Goal: Information Seeking & Learning: Check status

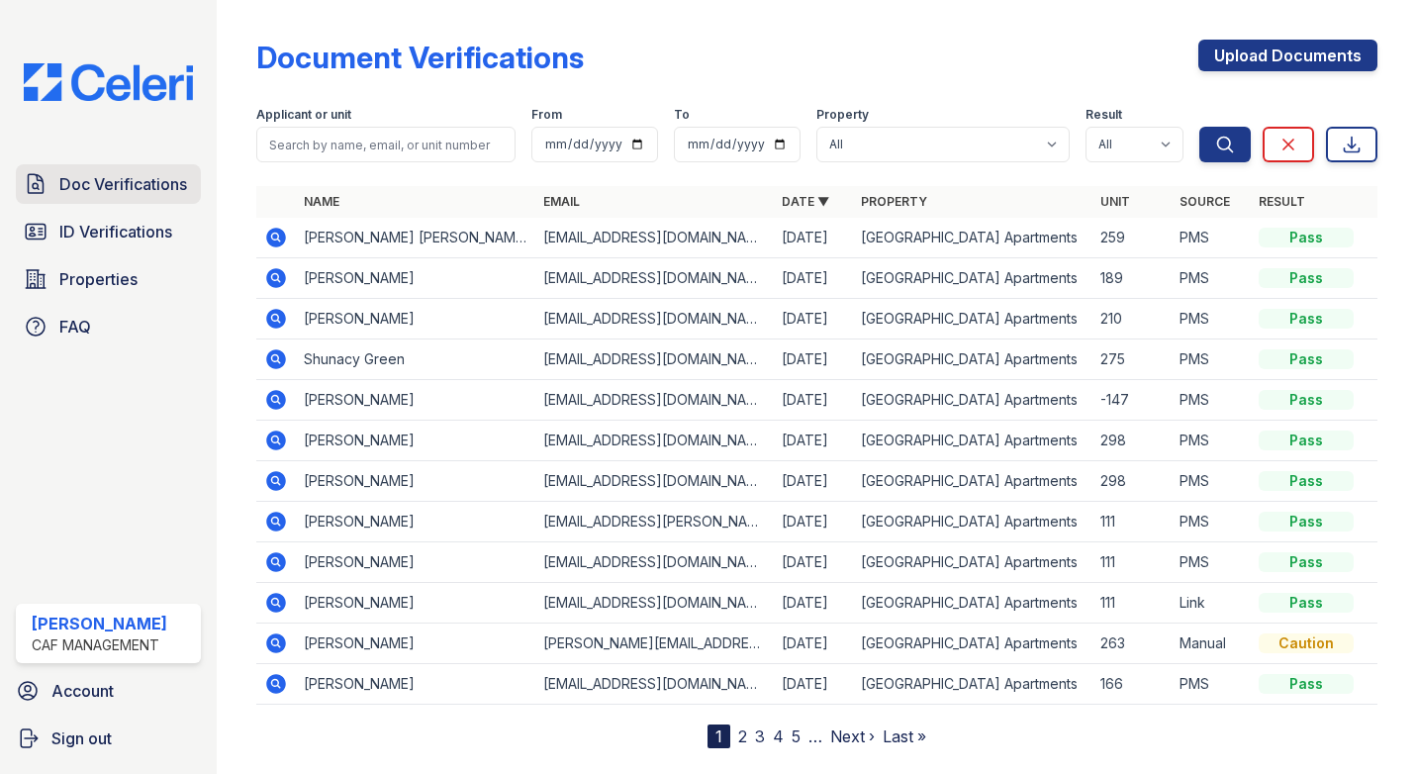
click at [75, 192] on span "Doc Verifications" at bounding box center [123, 184] width 128 height 24
click at [95, 221] on span "ID Verifications" at bounding box center [115, 232] width 113 height 24
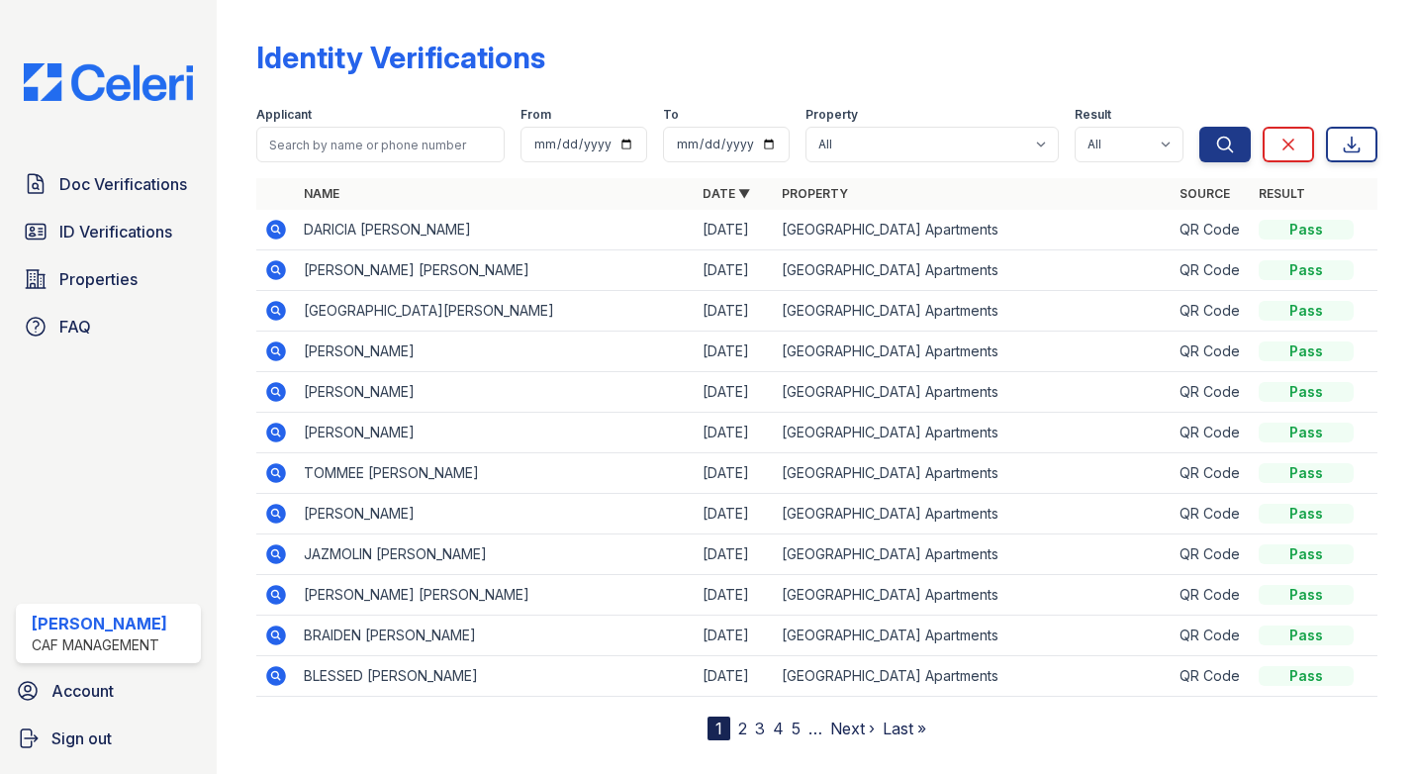
click at [272, 231] on icon at bounding box center [276, 230] width 24 height 24
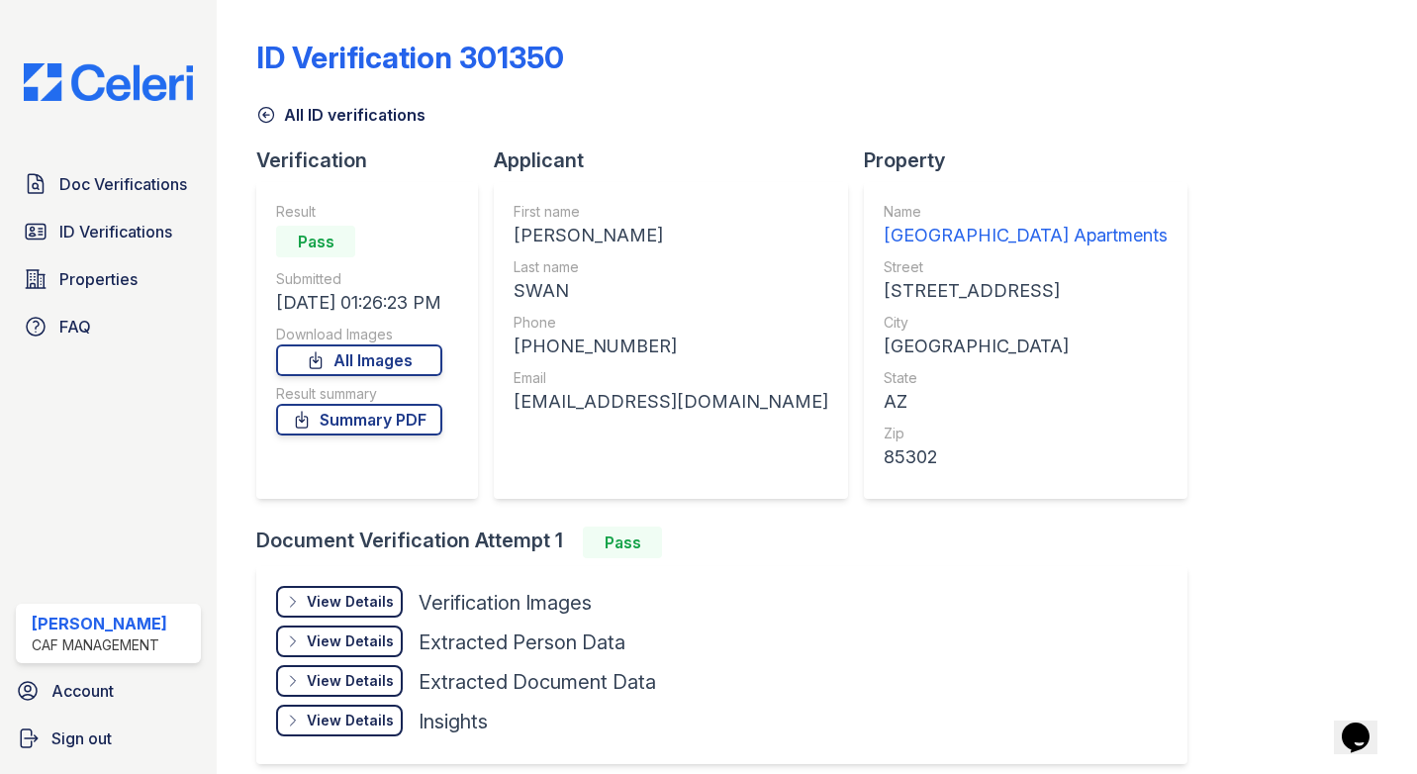
drag, startPoint x: 676, startPoint y: 229, endPoint x: 518, endPoint y: 243, distance: 158.0
click at [518, 243] on div "DARICIA MARQUIS" at bounding box center [670, 236] width 315 height 28
copy div "DARICIA MARQUIS"
drag, startPoint x: 580, startPoint y: 293, endPoint x: 515, endPoint y: 300, distance: 64.7
click at [515, 300] on div "First name DARICIA MARQUIS Last name SWAN Phone +19097724604 Email thedariciash…" at bounding box center [671, 340] width 354 height 317
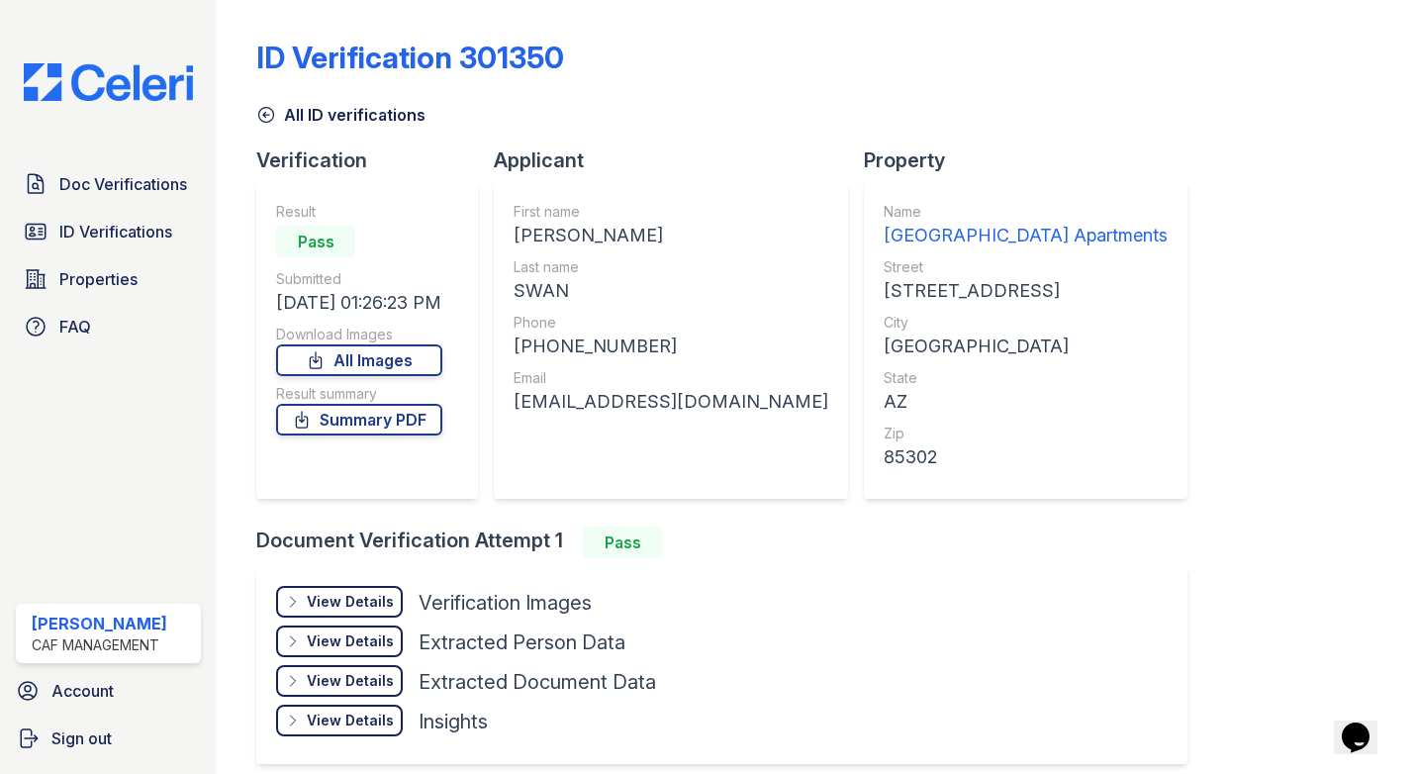
copy div "SWAN"
drag, startPoint x: 645, startPoint y: 346, endPoint x: 538, endPoint y: 353, distance: 107.1
click at [538, 353] on div "+19097724604" at bounding box center [670, 346] width 315 height 28
copy div "9097724604"
drag, startPoint x: 752, startPoint y: 406, endPoint x: 518, endPoint y: 408, distance: 233.5
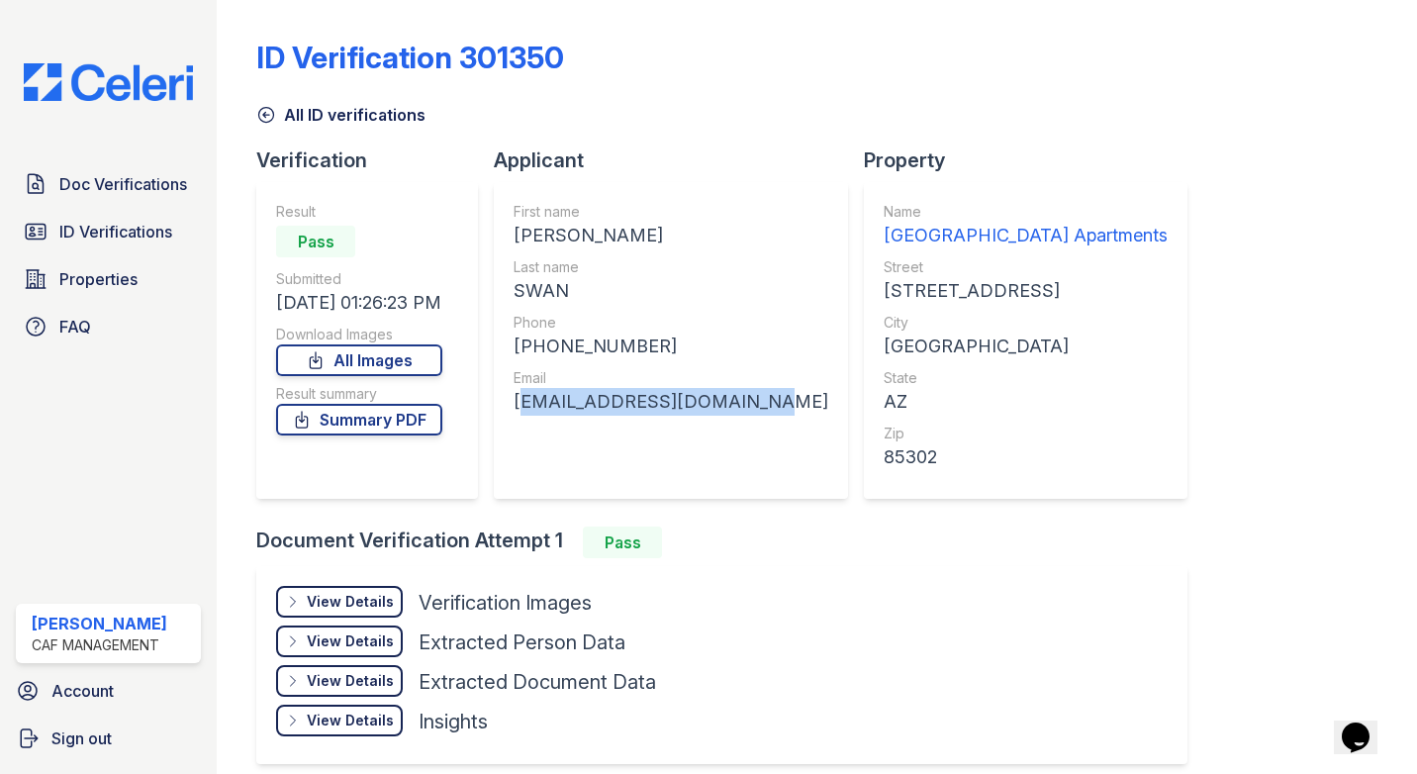
click at [518, 408] on div "First name DARICIA MARQUIS Last name SWAN Phone +19097724604 Email thedariciash…" at bounding box center [671, 340] width 354 height 317
copy div "thedariciashow@gmail.com"
click at [115, 189] on span "Doc Verifications" at bounding box center [123, 184] width 128 height 24
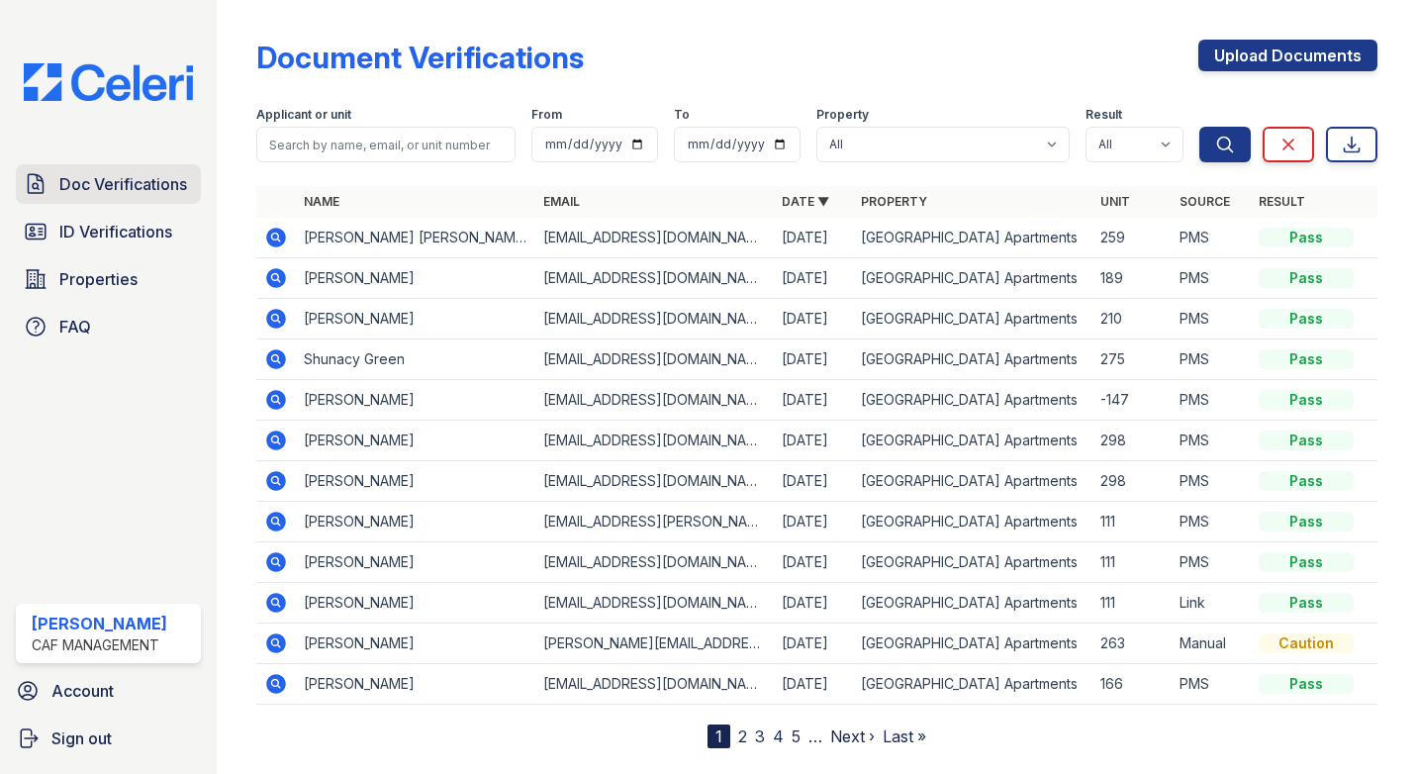
click at [120, 188] on span "Doc Verifications" at bounding box center [123, 184] width 128 height 24
click at [136, 190] on span "Doc Verifications" at bounding box center [123, 184] width 128 height 24
click at [138, 246] on link "ID Verifications" at bounding box center [108, 232] width 185 height 40
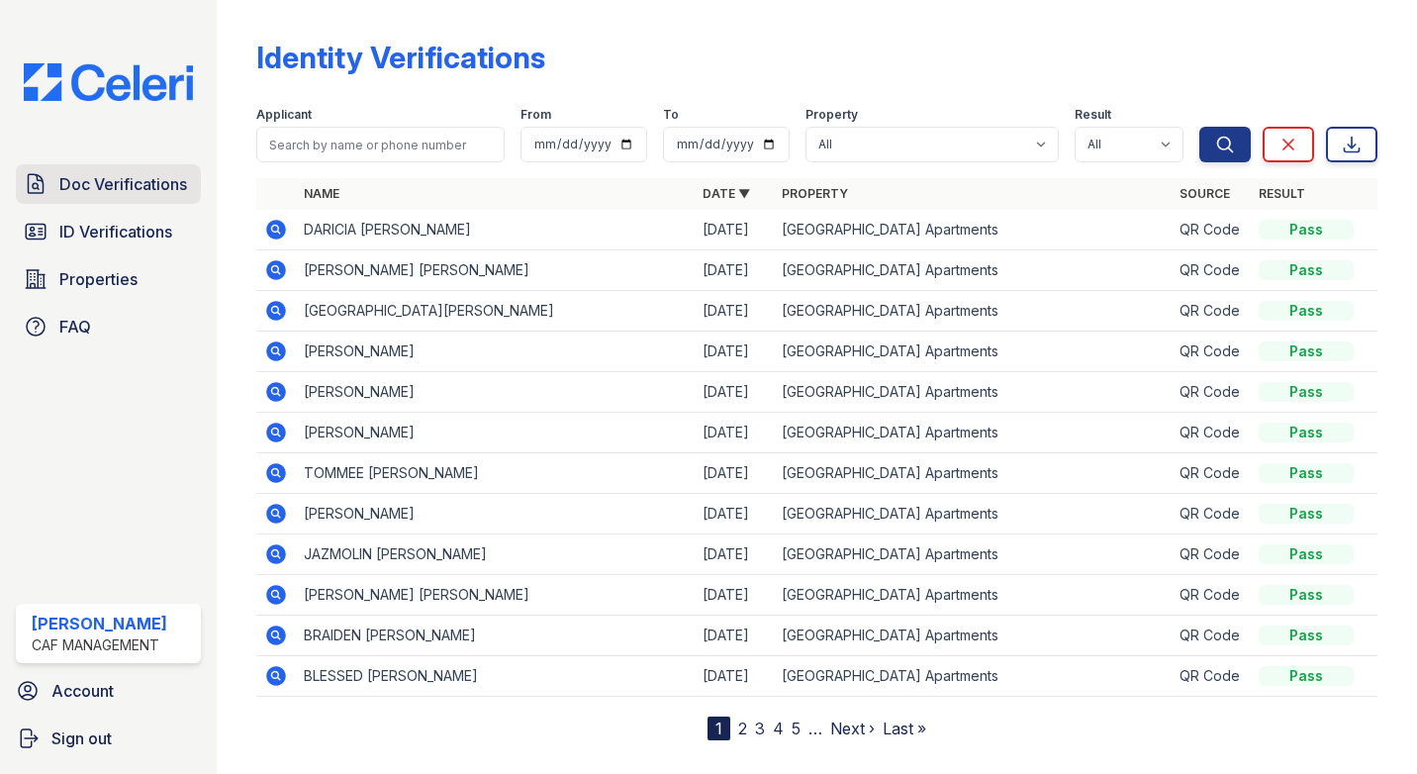
click at [126, 198] on link "Doc Verifications" at bounding box center [108, 184] width 185 height 40
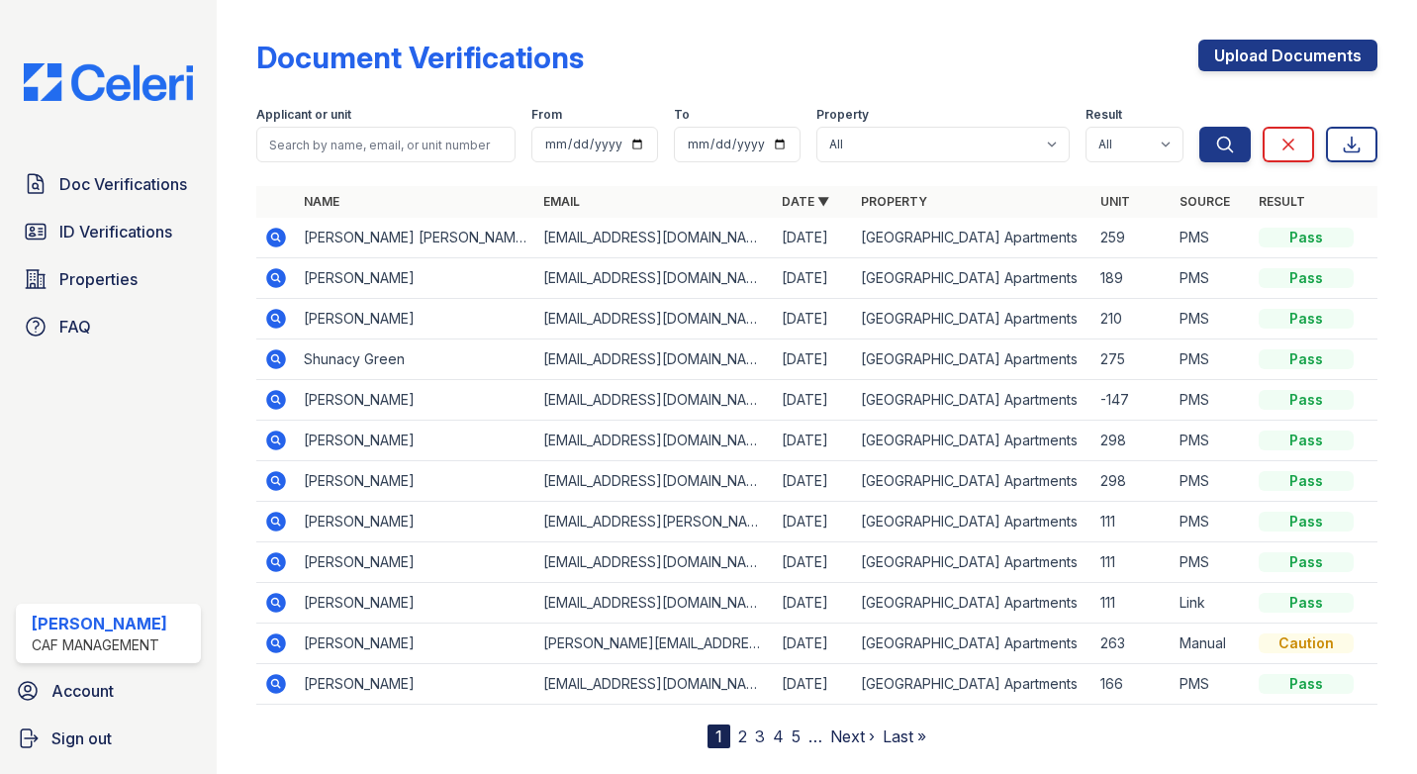
click at [279, 364] on icon at bounding box center [276, 359] width 20 height 20
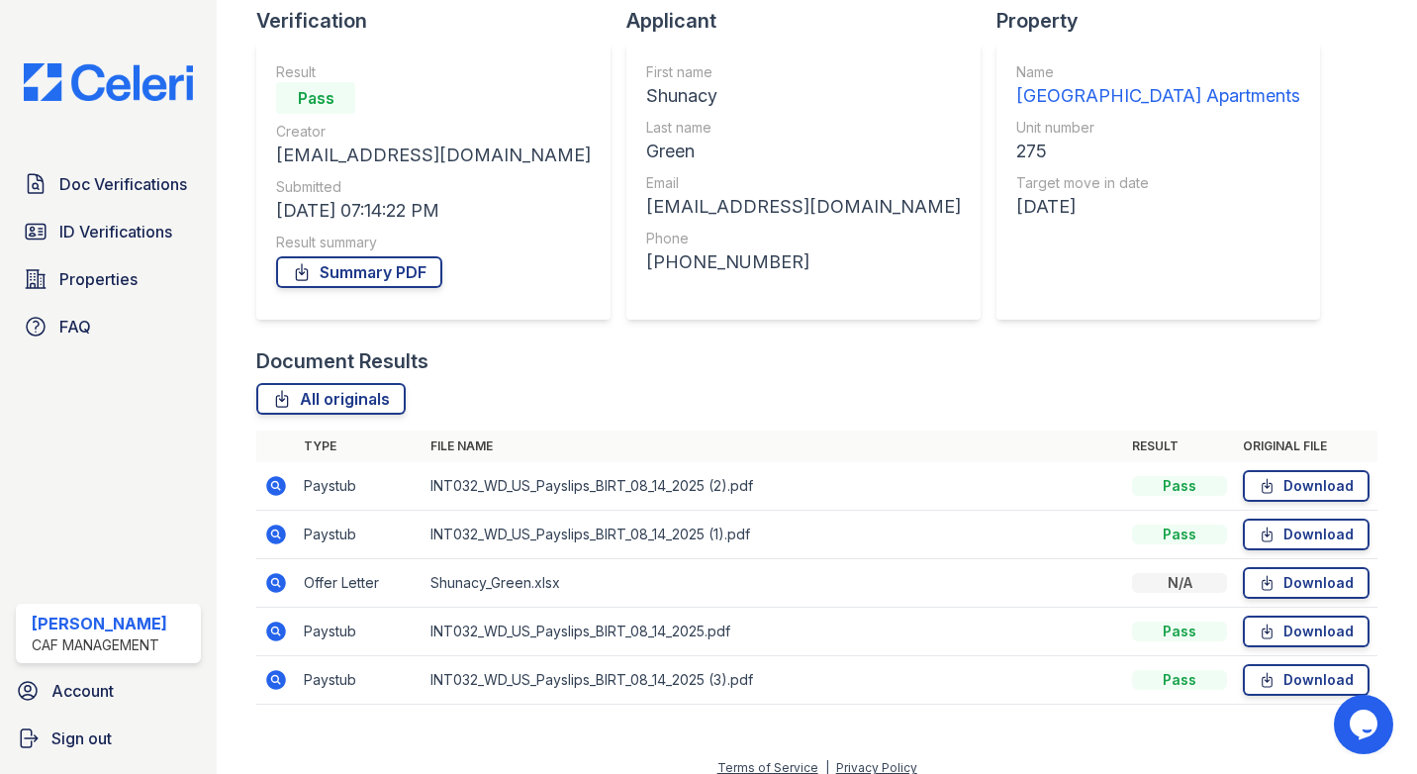
scroll to position [157, 0]
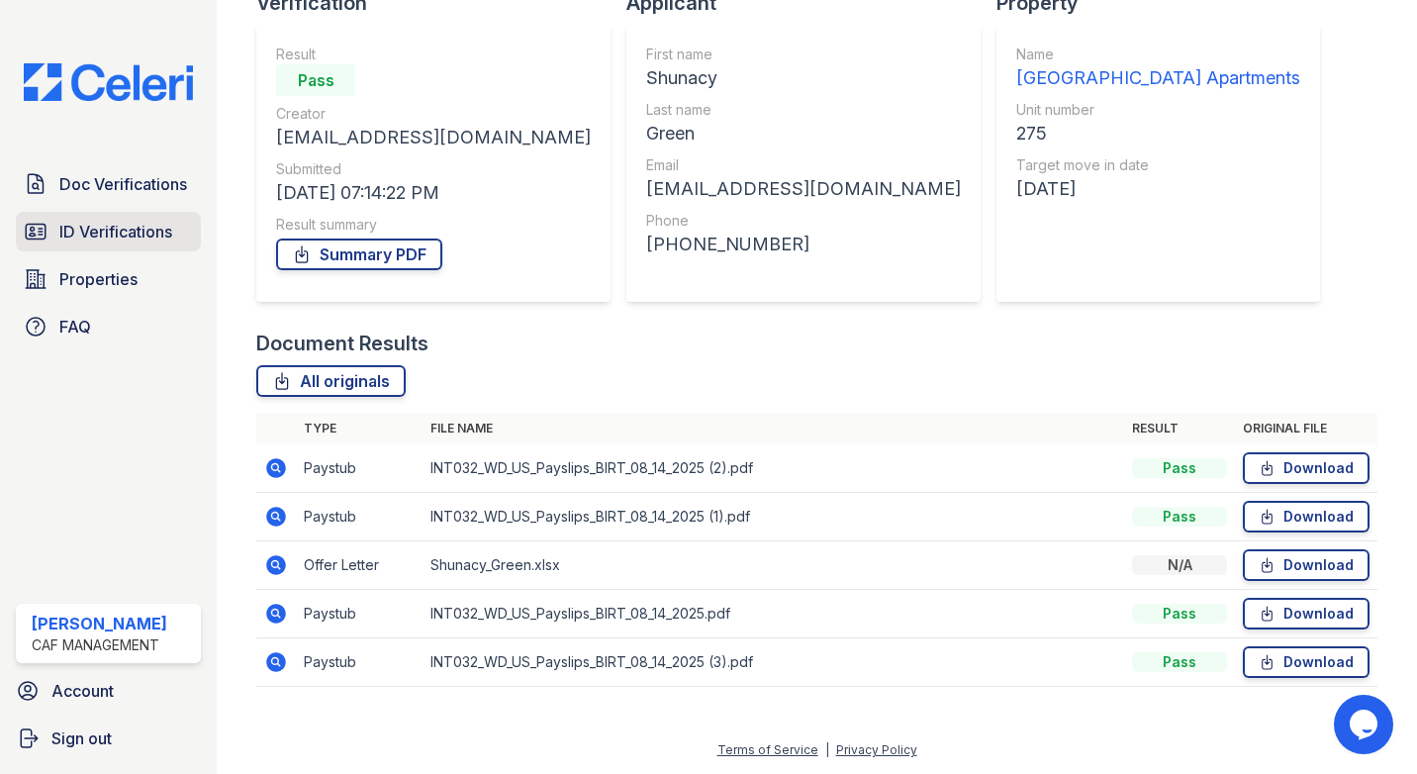
click at [117, 234] on span "ID Verifications" at bounding box center [115, 232] width 113 height 24
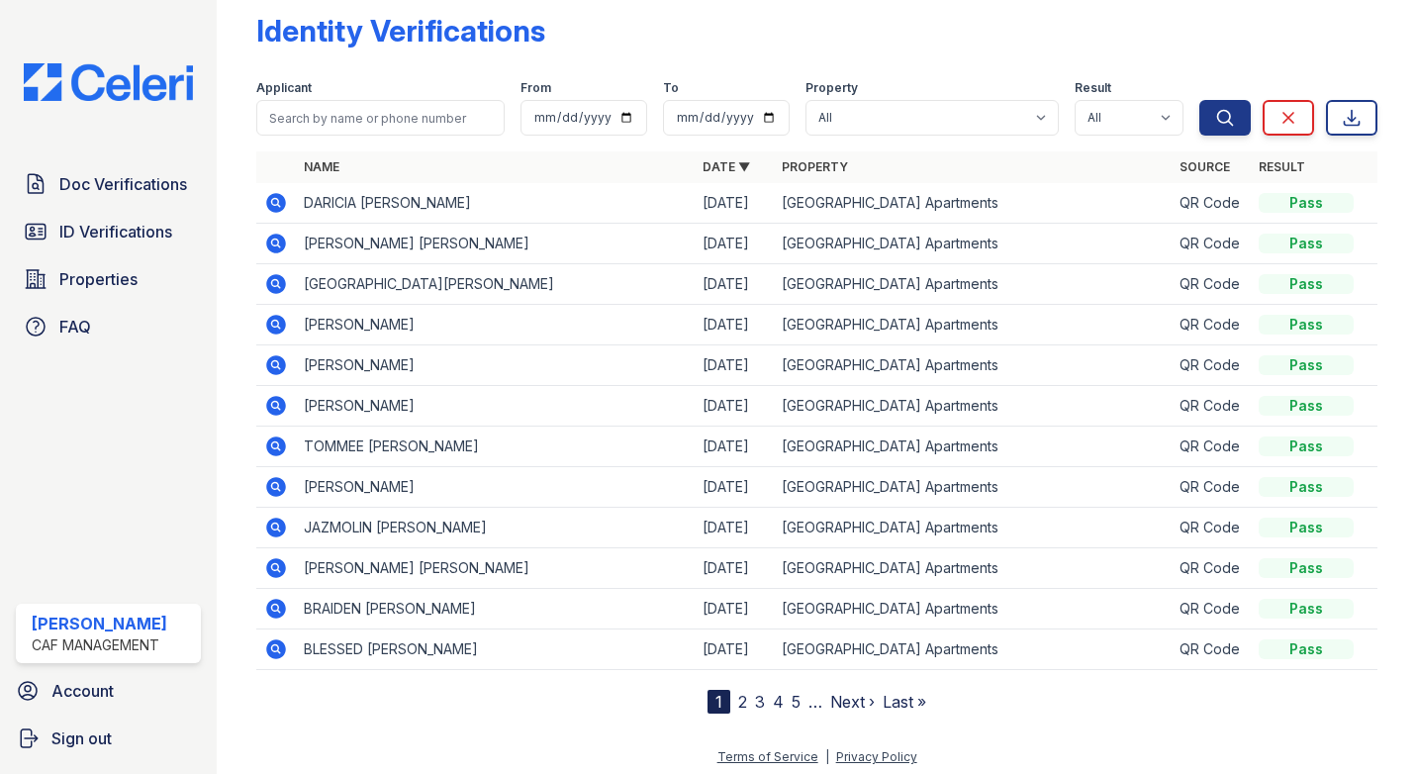
scroll to position [34, 0]
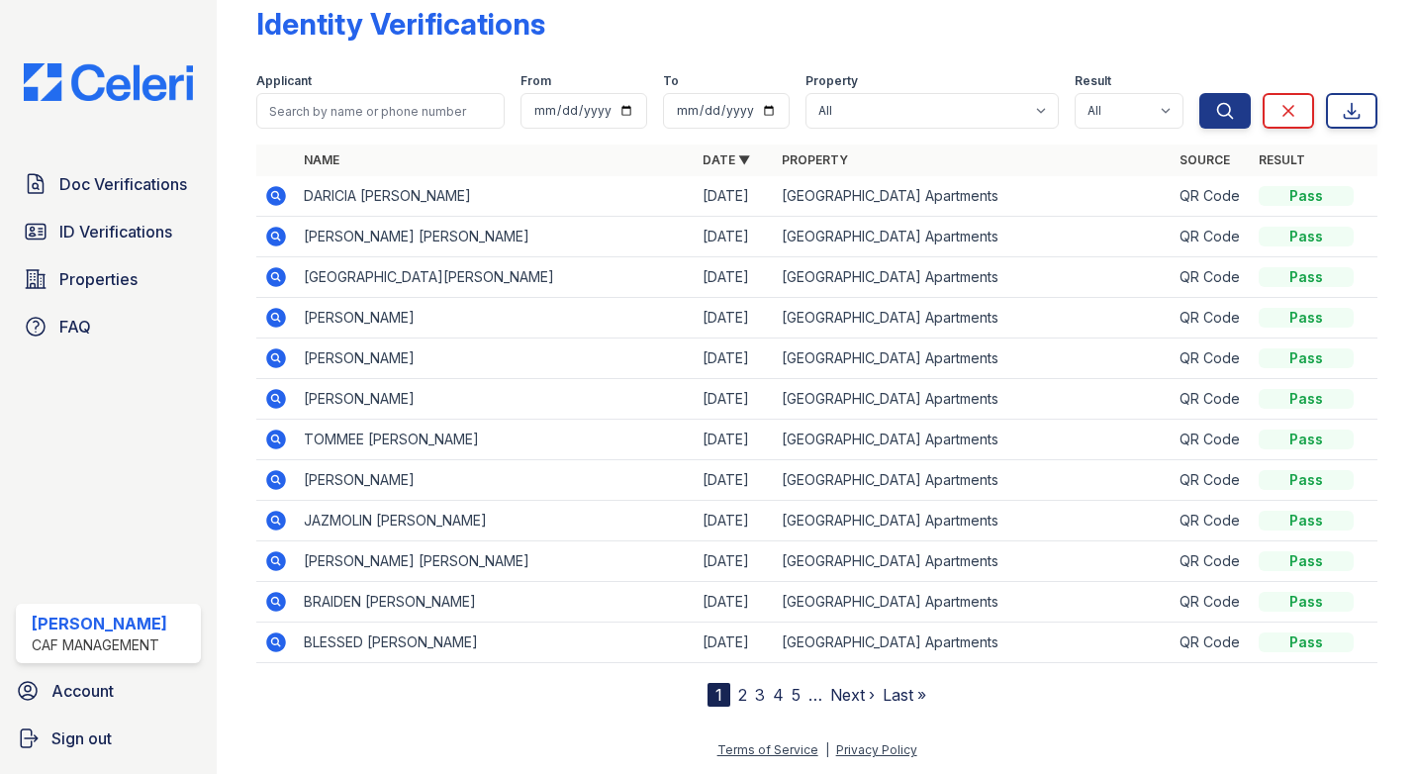
click at [738, 699] on link "2" at bounding box center [742, 695] width 9 height 20
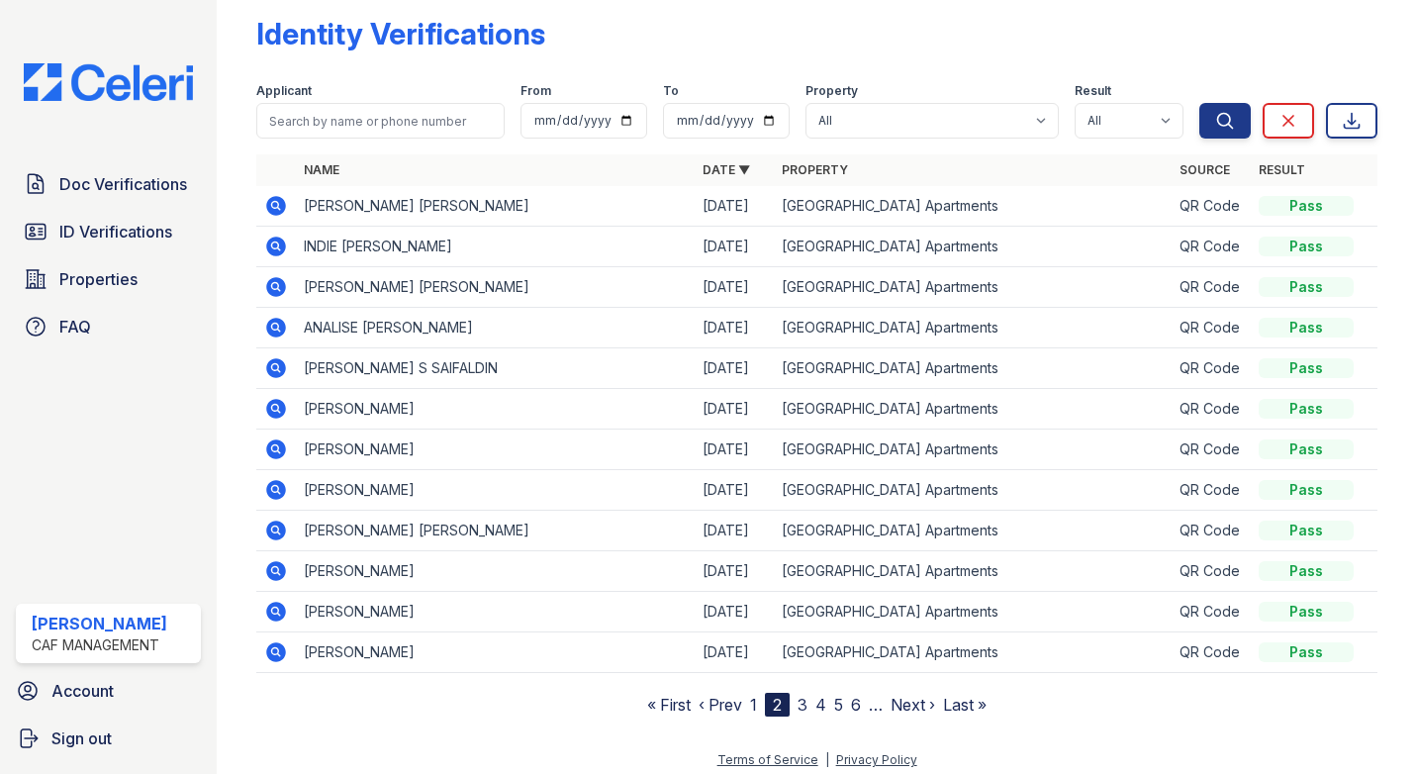
scroll to position [34, 0]
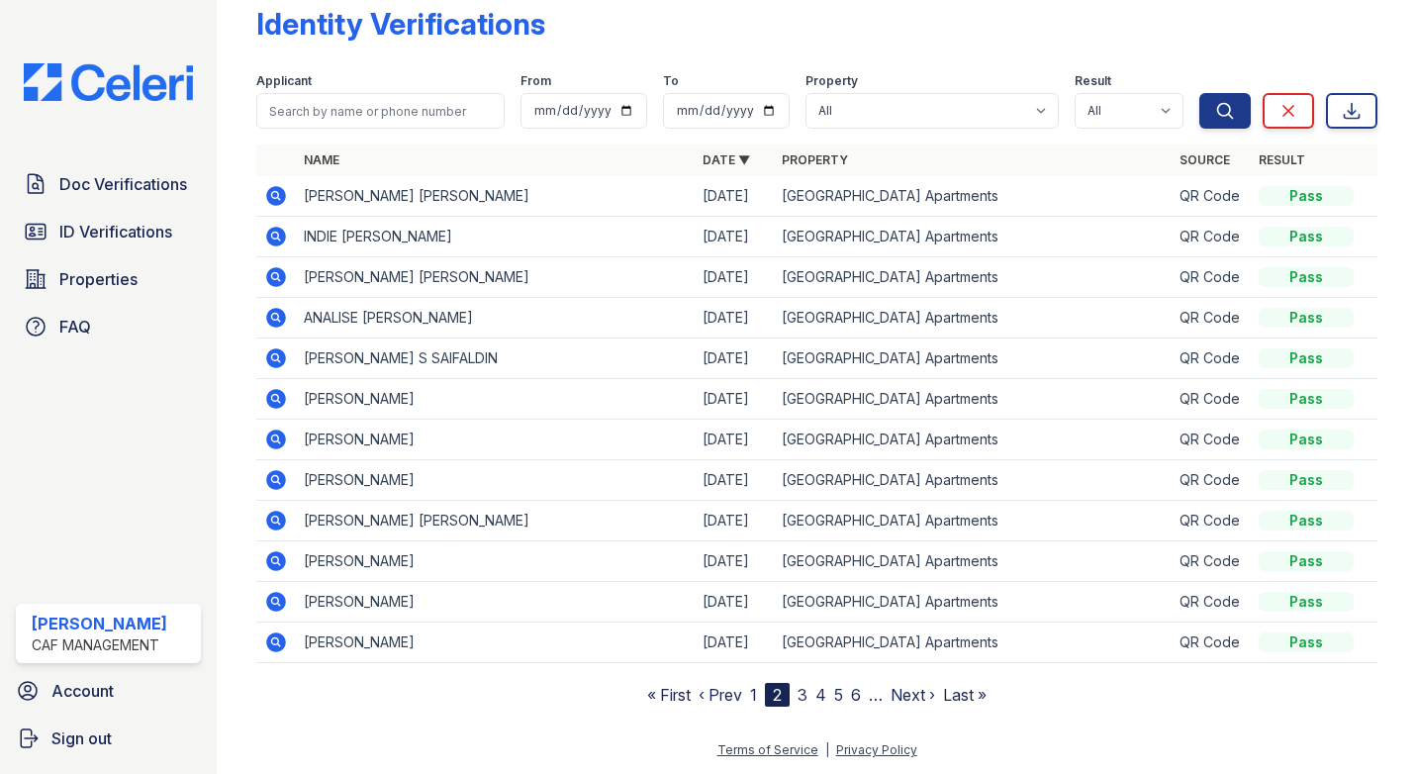
click at [797, 695] on link "3" at bounding box center [802, 695] width 10 height 20
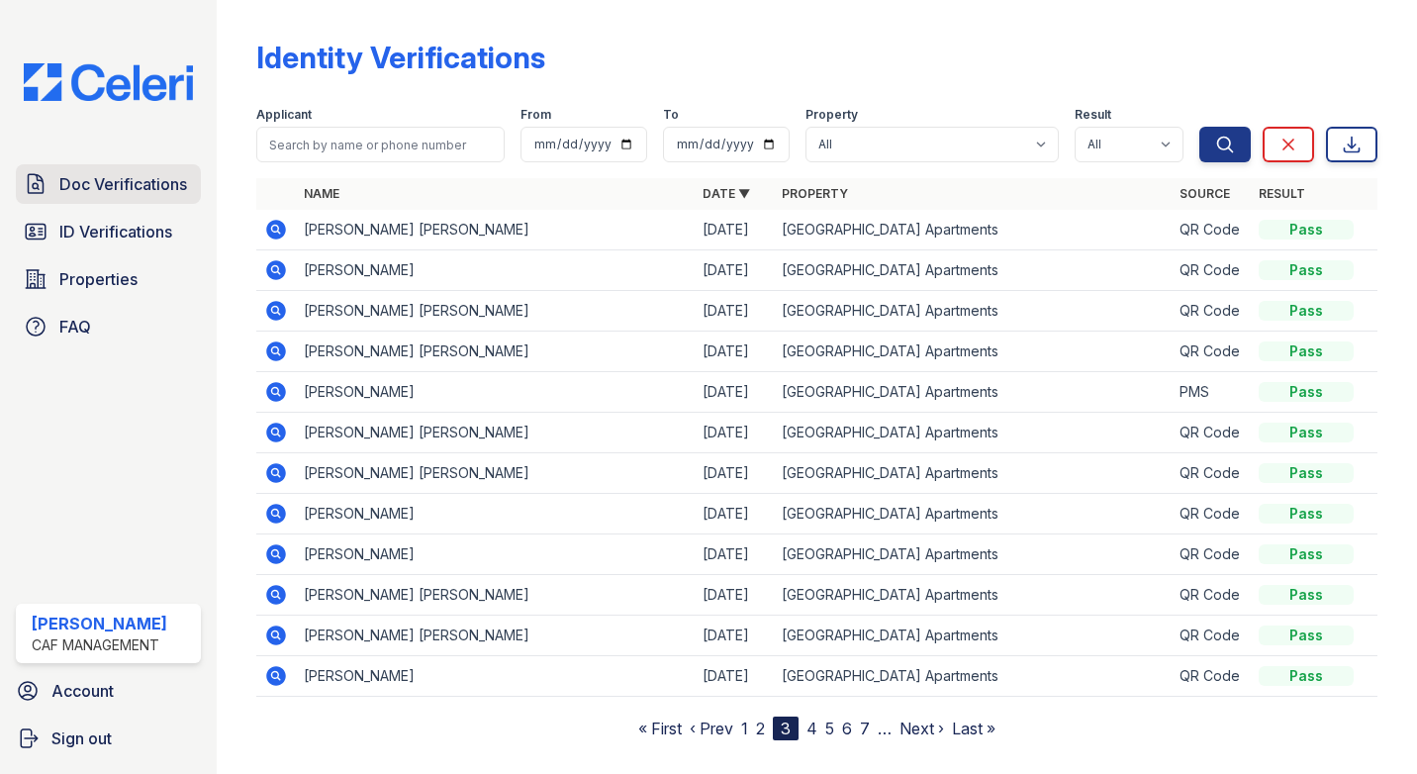
click at [92, 193] on span "Doc Verifications" at bounding box center [123, 184] width 128 height 24
